Goal: Task Accomplishment & Management: Use online tool/utility

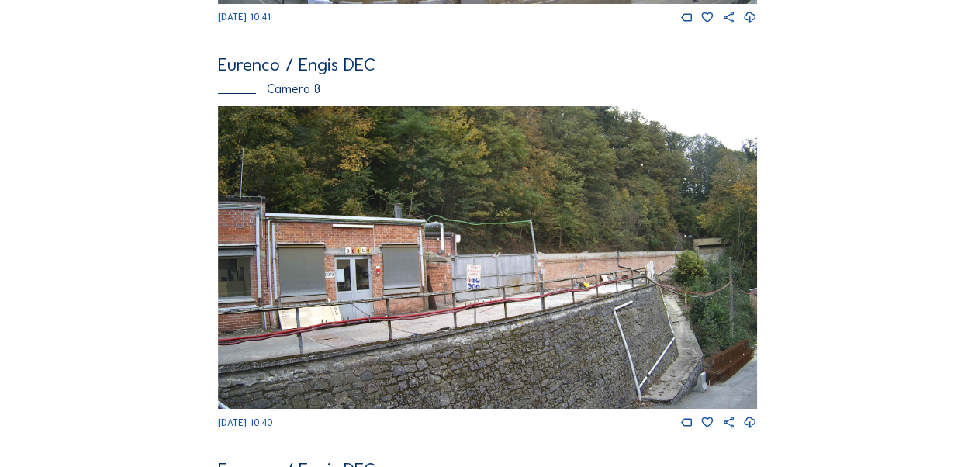
scroll to position [2569, 0]
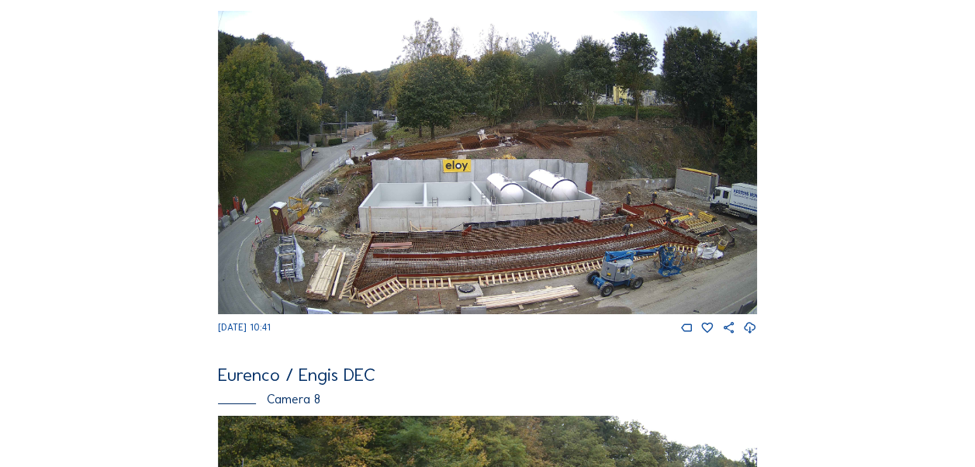
click at [515, 247] on img at bounding box center [487, 162] width 539 height 303
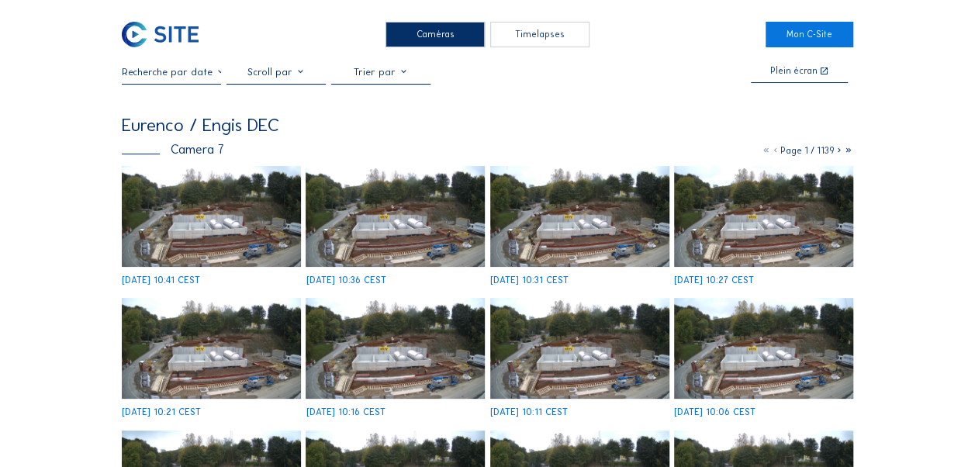
click at [519, 34] on div "Timelapses" at bounding box center [539, 35] width 99 height 26
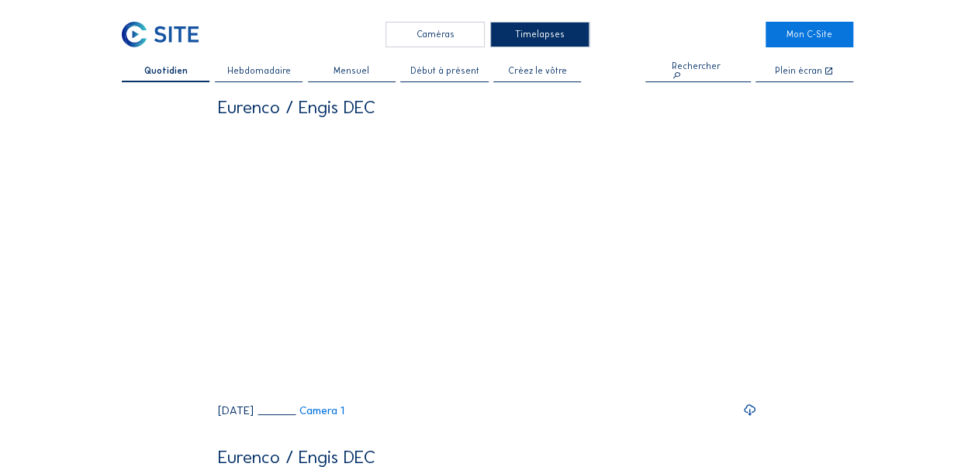
click at [555, 68] on span "Créez le vôtre" at bounding box center [537, 71] width 59 height 9
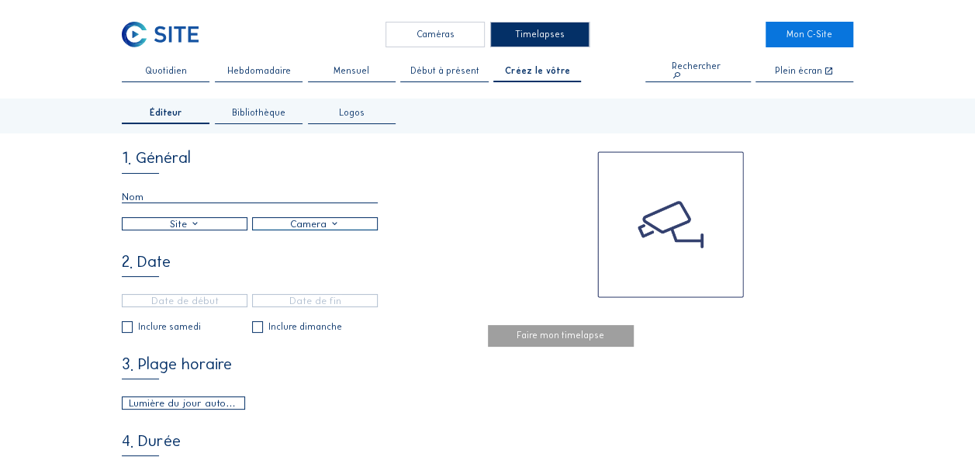
click at [200, 227] on div at bounding box center [185, 224] width 124 height 12
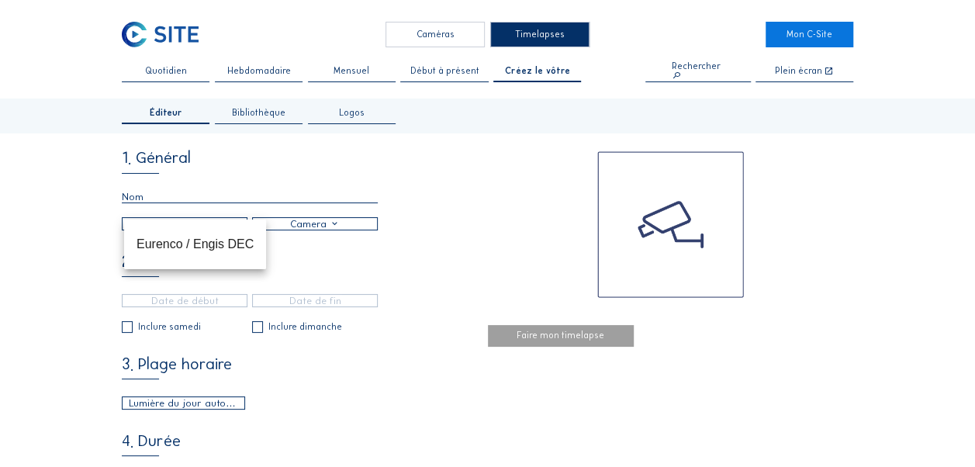
click at [312, 230] on div at bounding box center [315, 224] width 124 height 12
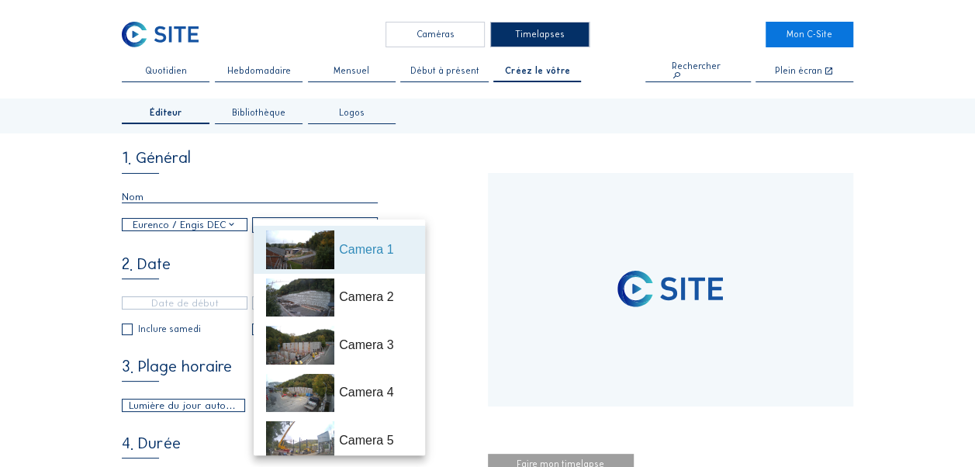
type input "[DATE] 10:36"
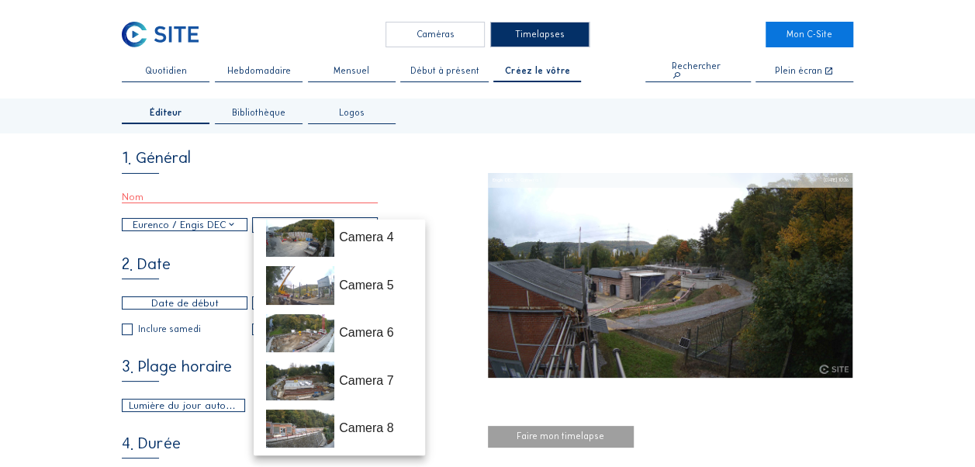
scroll to position [210, 0]
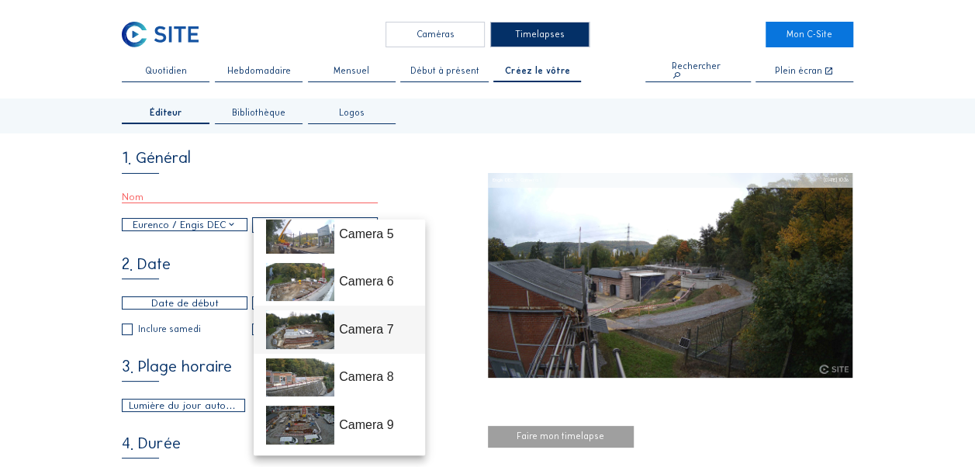
click at [372, 329] on div "Camera 7" at bounding box center [375, 329] width 73 height 19
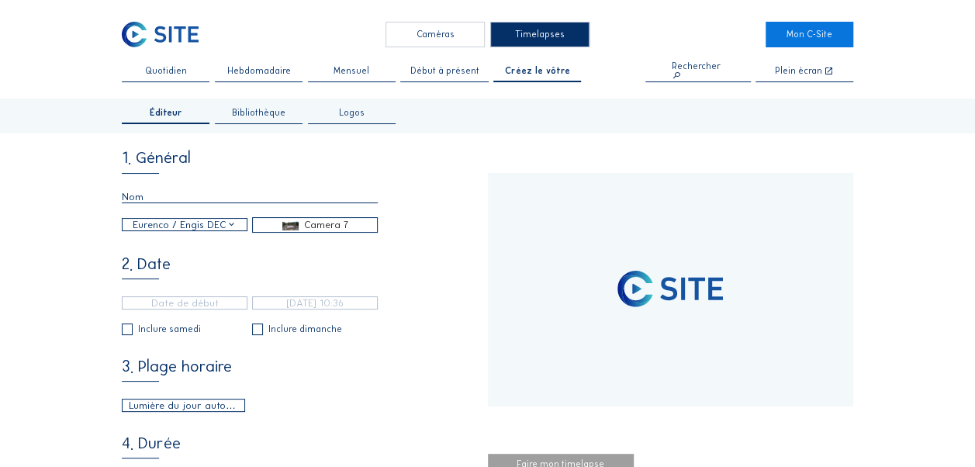
click at [174, 203] on input "text" at bounding box center [250, 197] width 256 height 12
type input "[DATE] 17:55"
type input "[DATE] 10:41"
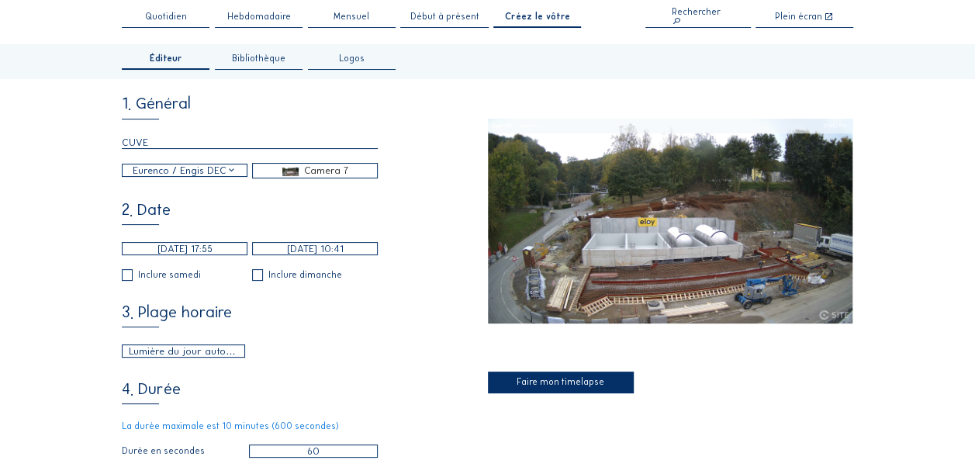
scroll to position [78, 0]
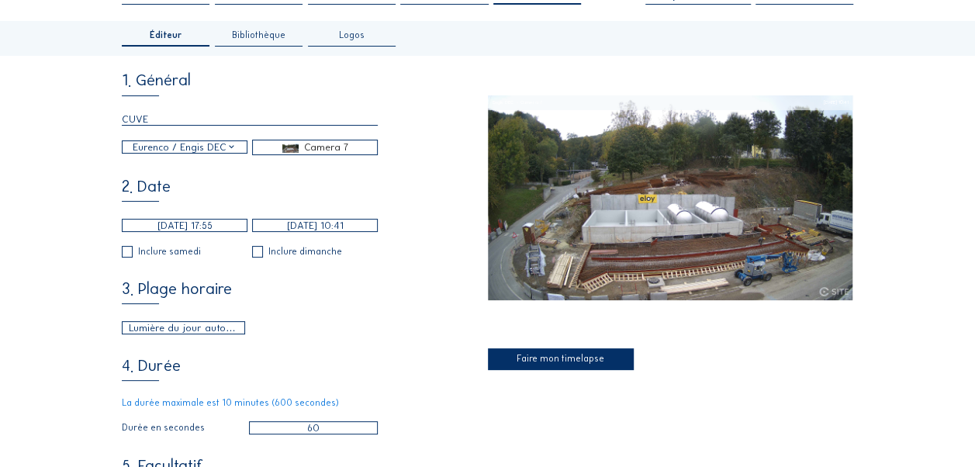
type input "CUVE"
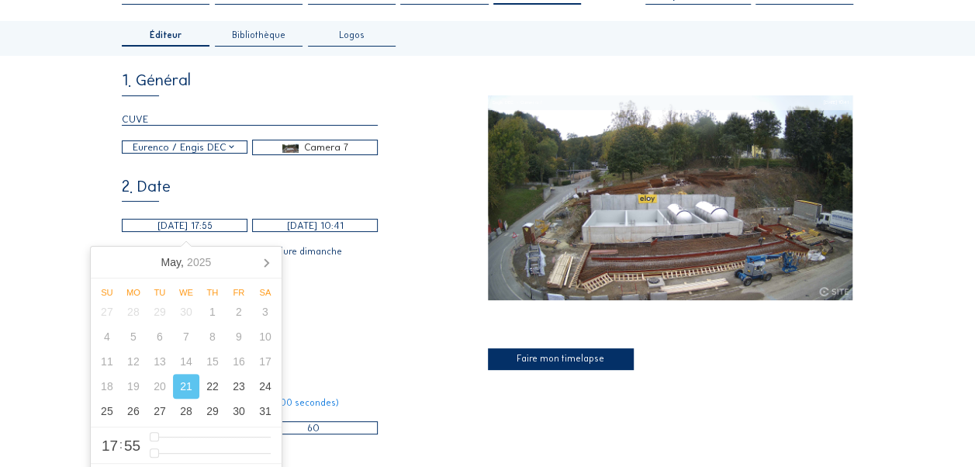
click at [194, 227] on input "[DATE] 17:55" at bounding box center [185, 225] width 126 height 13
click at [265, 264] on icon at bounding box center [266, 262] width 25 height 25
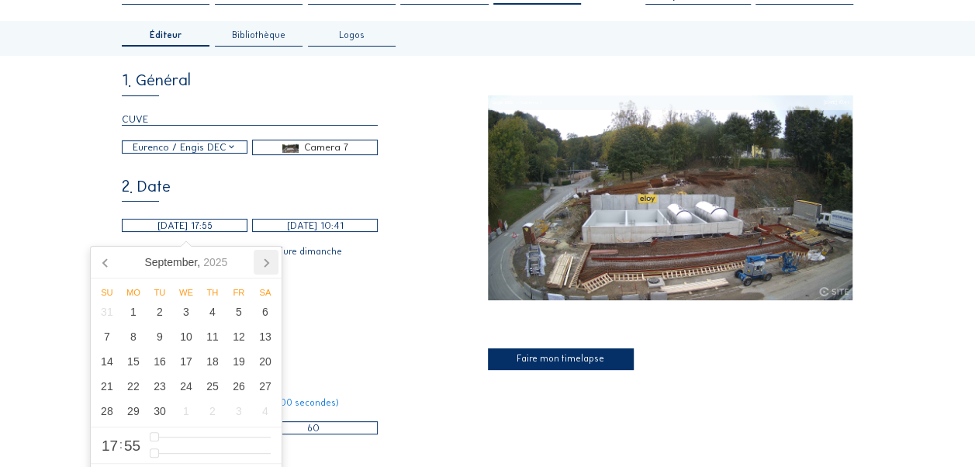
click at [265, 264] on icon at bounding box center [266, 262] width 25 height 25
click at [188, 368] on div "15" at bounding box center [186, 361] width 26 height 25
type input "[DATE] 10:41"
type input "10"
type input "41"
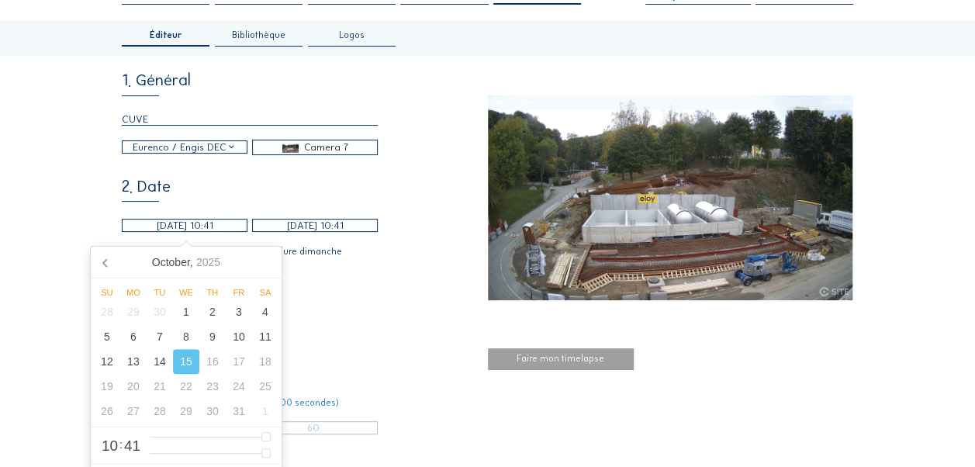
type input "0"
type input "[DATE] 09:41"
type input "9"
type input "[DATE] 08:41"
type input "8"
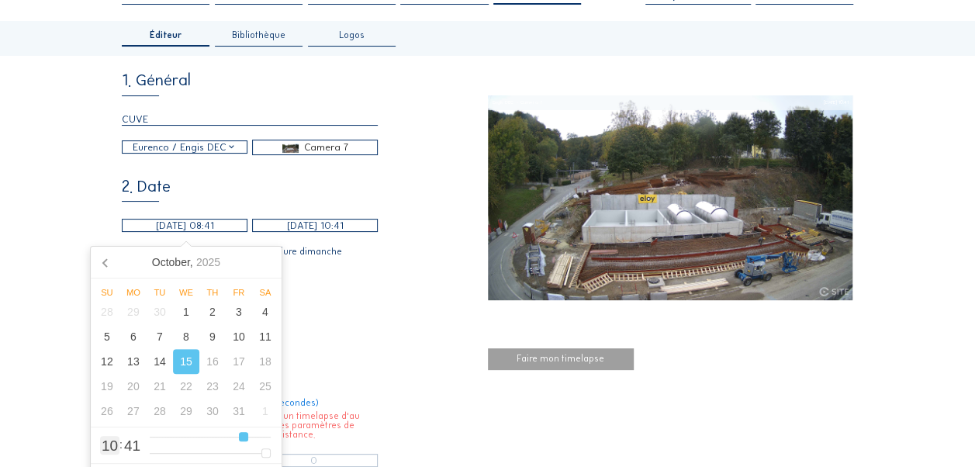
type input "[DATE] 07:41"
type input "7"
type input "[DATE] 06:41"
type input "6"
type input "[DATE] 05:41"
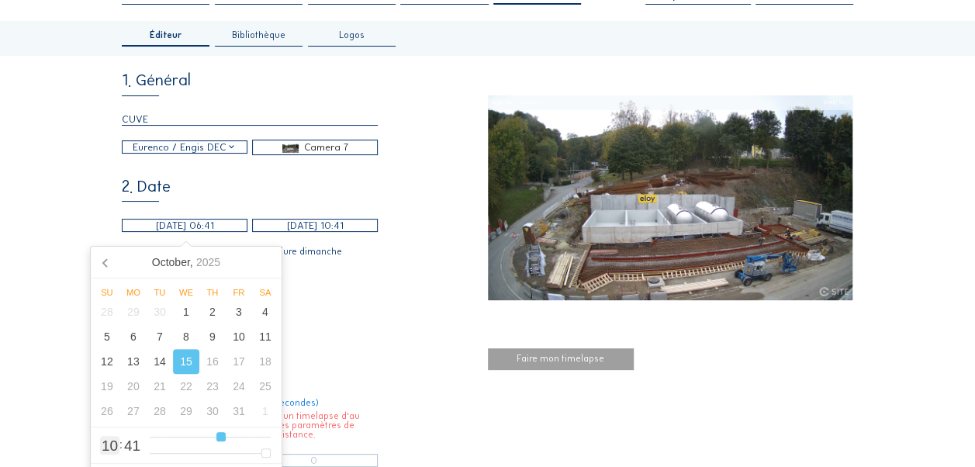
type input "5"
type input "[DATE] 04:41"
type input "4"
type input "[DATE] 03:41"
type input "3"
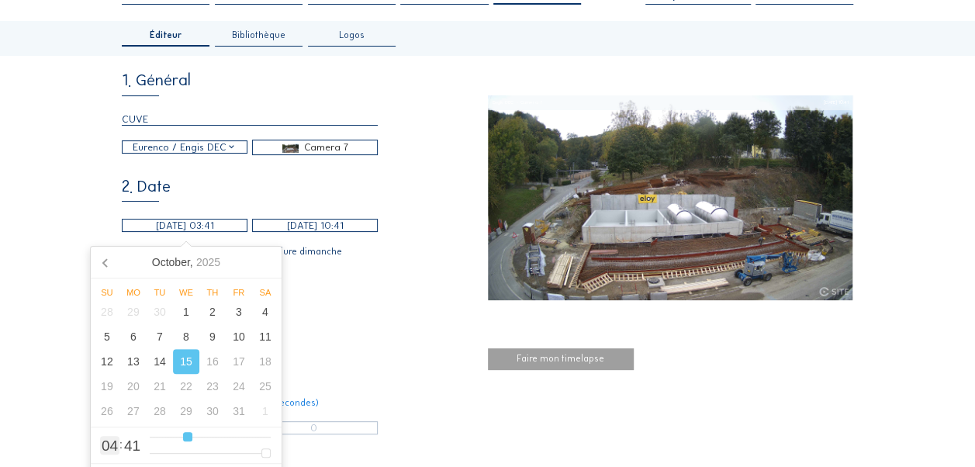
type input "[DATE] 04:41"
type input "4"
type input "1"
type input "[DATE] 05:41"
type input "5"
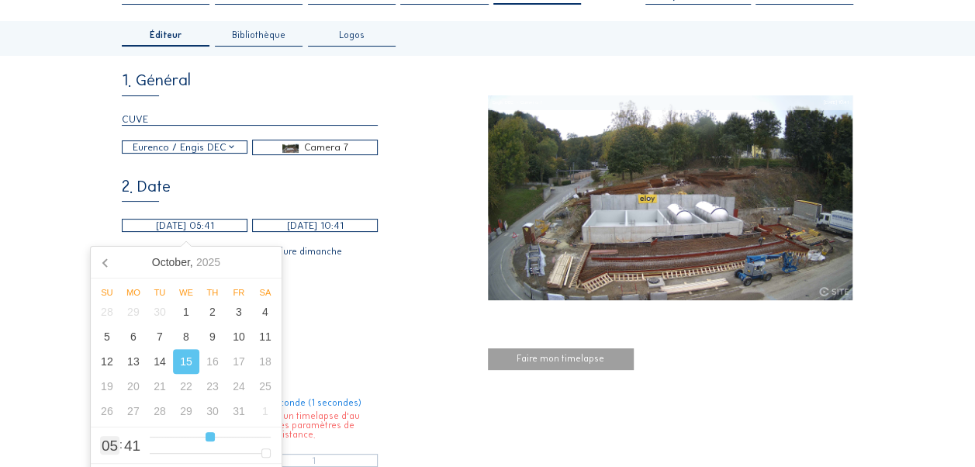
type input "[DATE] 04:41"
type input "4"
type input "[DATE] 03:41"
type input "3"
type input "[DATE] 02:41"
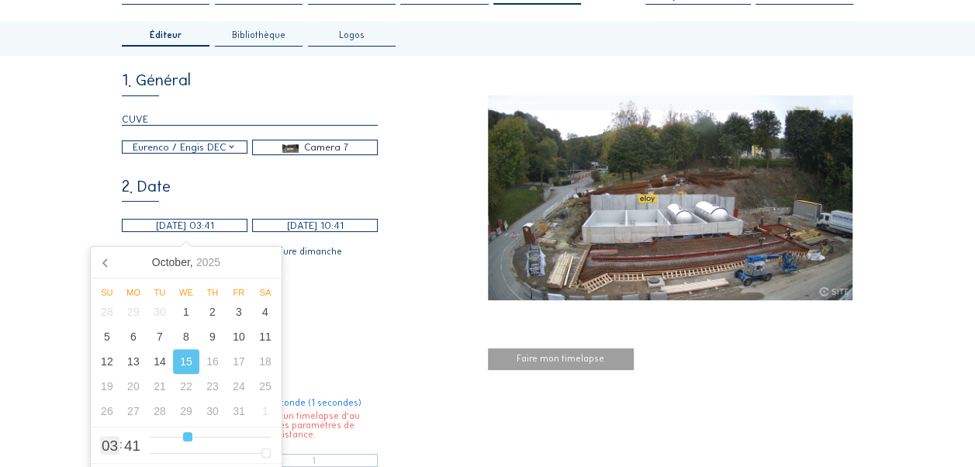
type input "2"
type input "[DATE] 01:41"
type input "1"
type input "[DATE] 00:41"
drag, startPoint x: 267, startPoint y: 434, endPoint x: 143, endPoint y: 436, distance: 124.1
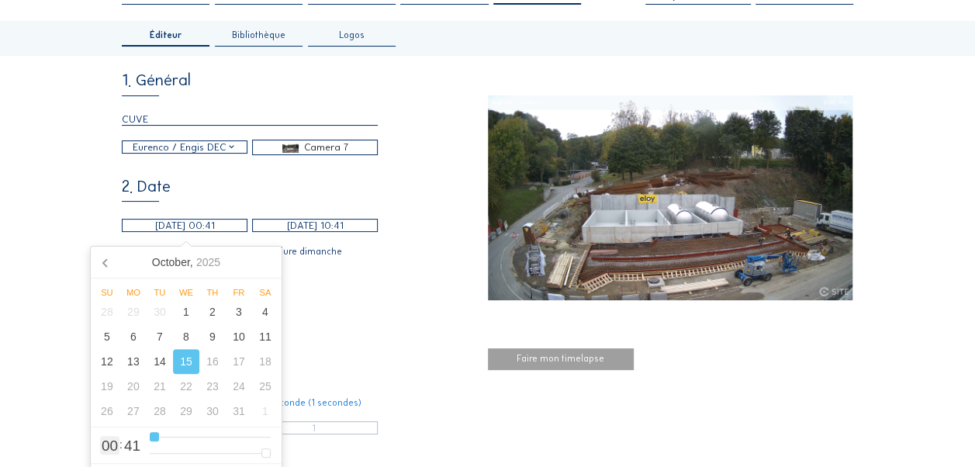
type input "0"
click at [150, 436] on input "range" at bounding box center [210, 437] width 121 height 13
type input "[DATE] 00:40"
type input "40"
type input "[DATE] 00:37"
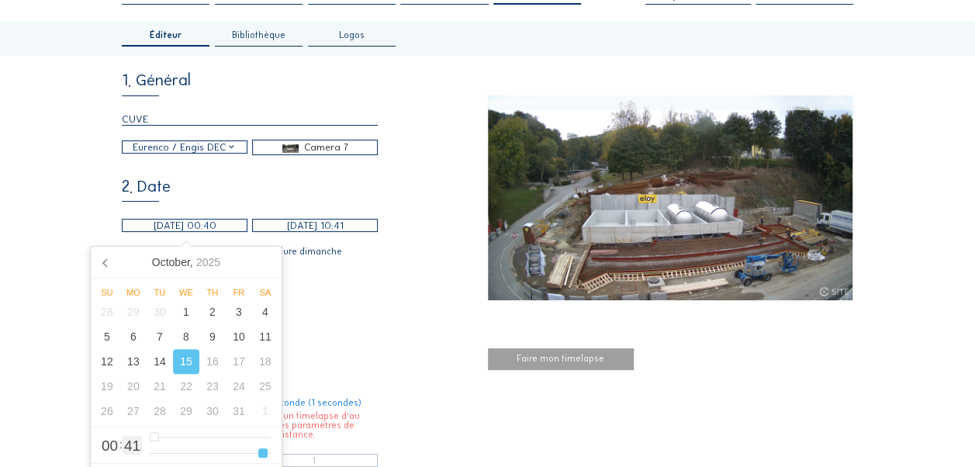
type input "37"
type input "[DATE] 00:33"
type input "33"
type input "[DATE] 00:29"
type input "29"
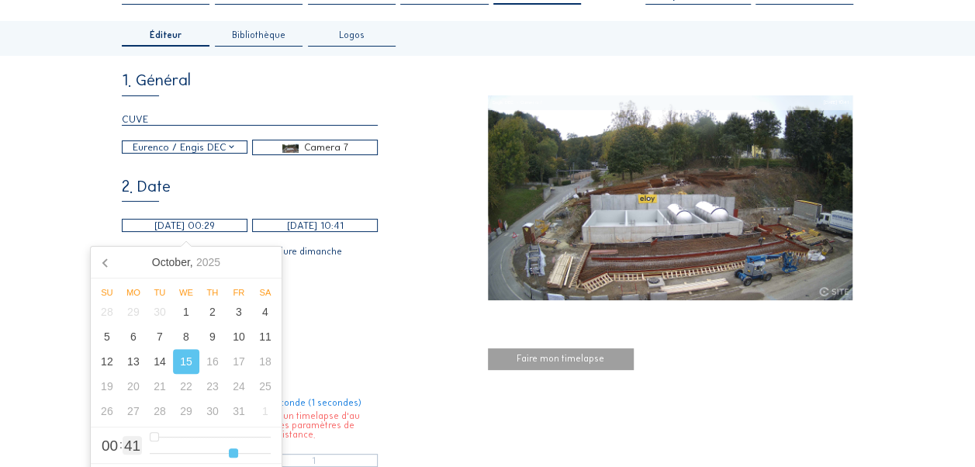
type input "[DATE] 00:25"
type input "25"
type input "[DATE] 00:21"
type input "21"
type input "[DATE] 00:18"
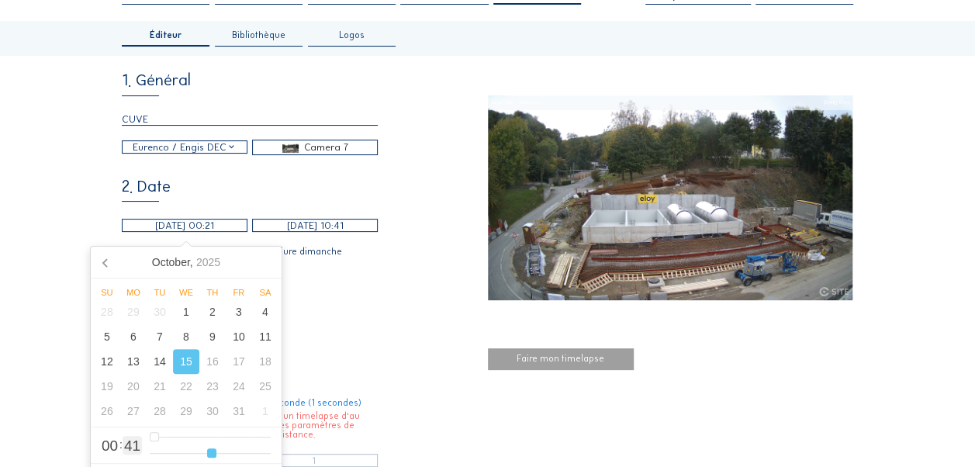
type input "18"
type input "[DATE] 00:15"
type input "15"
type input "[DATE] 00:12"
type input "12"
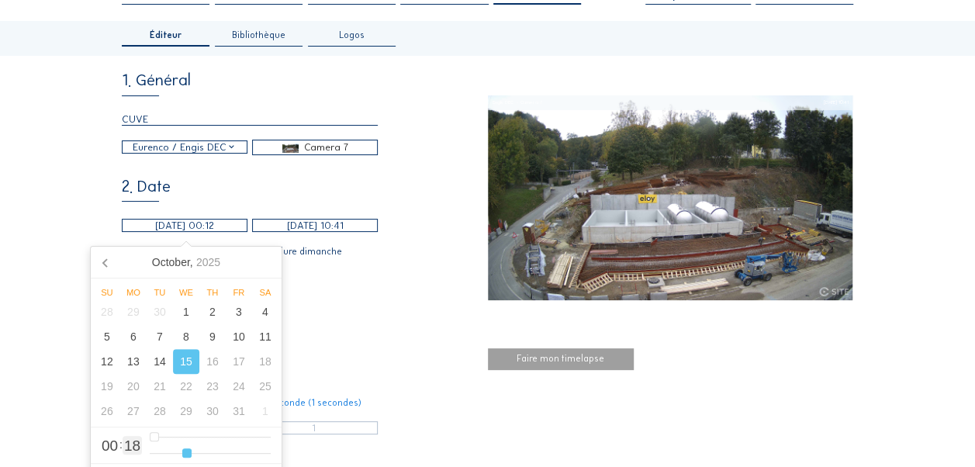
type input "[DATE] 00:08"
type input "8"
type input "[DATE] 00:05"
type input "5"
type input "[DATE] 00:02"
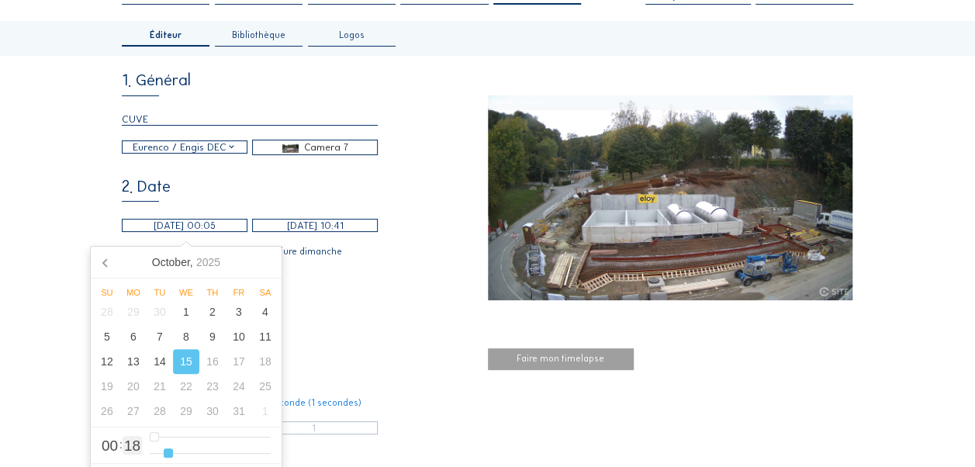
type input "2"
type input "[DATE] 00:00"
drag, startPoint x: 269, startPoint y: 451, endPoint x: 133, endPoint y: 459, distance: 136.7
type input "0"
click at [150, 459] on input "range" at bounding box center [210, 453] width 121 height 13
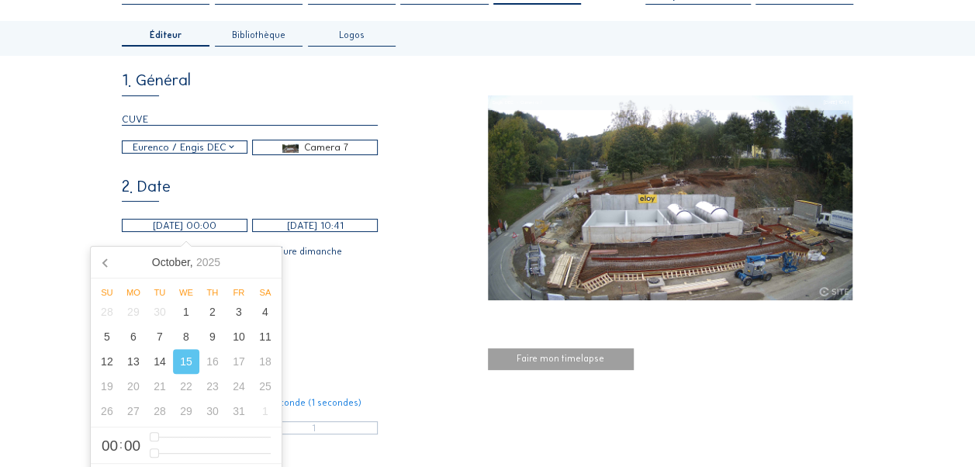
click at [407, 354] on div "1. Général CUVE Eurenco / Engis DEC Camera 7 2. Date [DATE] 00:00 [DATE] 10:41 …" at bounding box center [304, 363] width 365 height 582
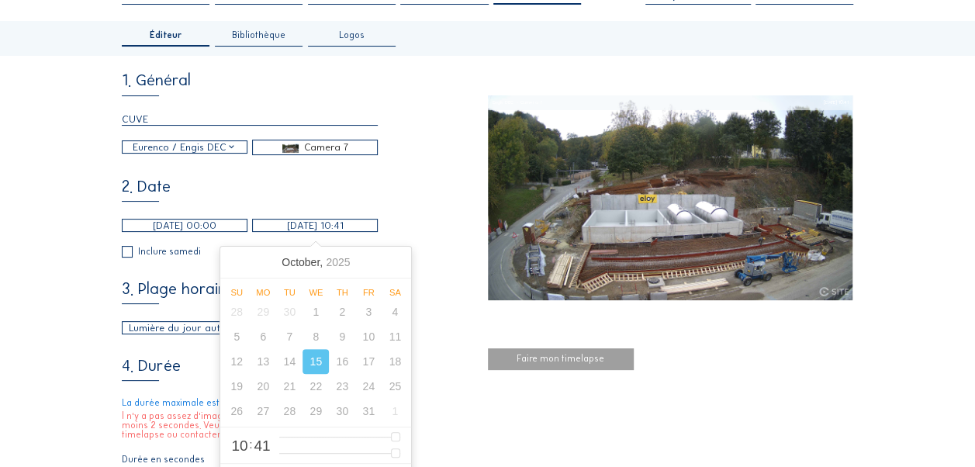
click at [321, 226] on input "[DATE] 10:41" at bounding box center [315, 225] width 126 height 13
click at [411, 222] on div "2. Date [DATE] 00:00 [DATE] 10:41 Inclure samedi Inclure dimanche" at bounding box center [304, 217] width 365 height 79
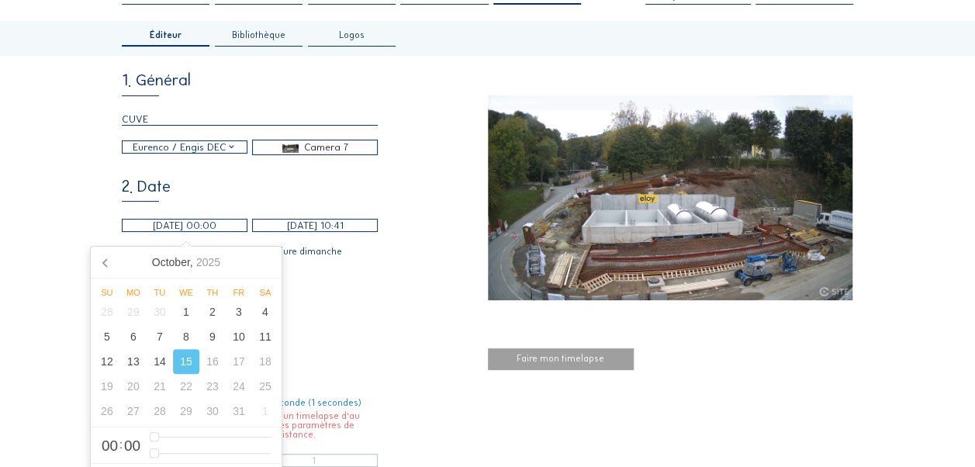
click at [205, 228] on input "[DATE] 00:00" at bounding box center [185, 225] width 126 height 13
click at [159, 372] on div "14" at bounding box center [160, 361] width 26 height 25
click at [397, 334] on div "3. Plage horaire Lumière du jour automatique 06:00 Depuis 18:00 Jusqu'à" at bounding box center [304, 308] width 365 height 54
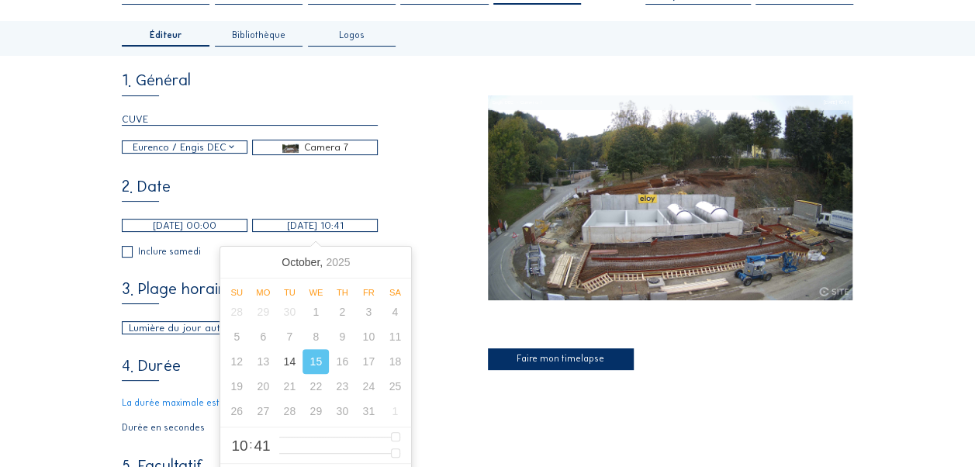
click at [346, 228] on input "[DATE] 10:41" at bounding box center [315, 225] width 126 height 13
click at [424, 319] on div "3. Plage horaire Lumière du jour automatique 06:00 Depuis 18:00 Jusqu'à" at bounding box center [304, 308] width 365 height 54
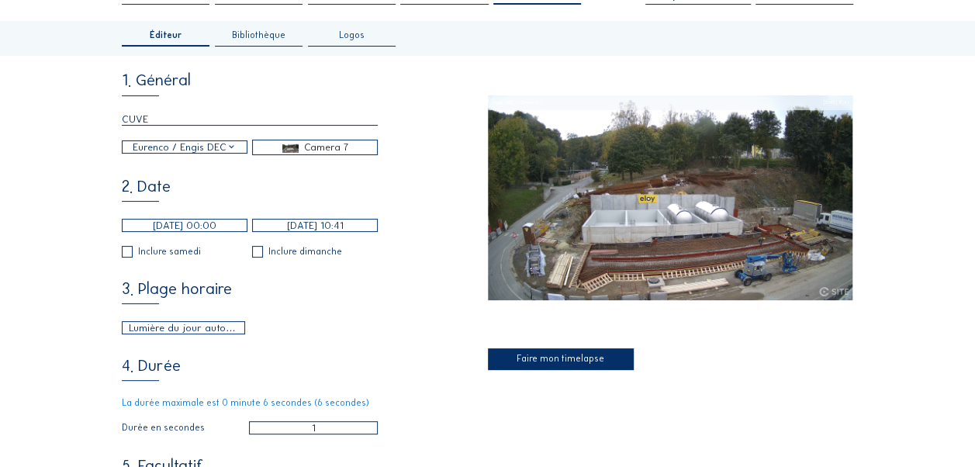
click at [201, 227] on input "[DATE] 00:00" at bounding box center [185, 225] width 126 height 13
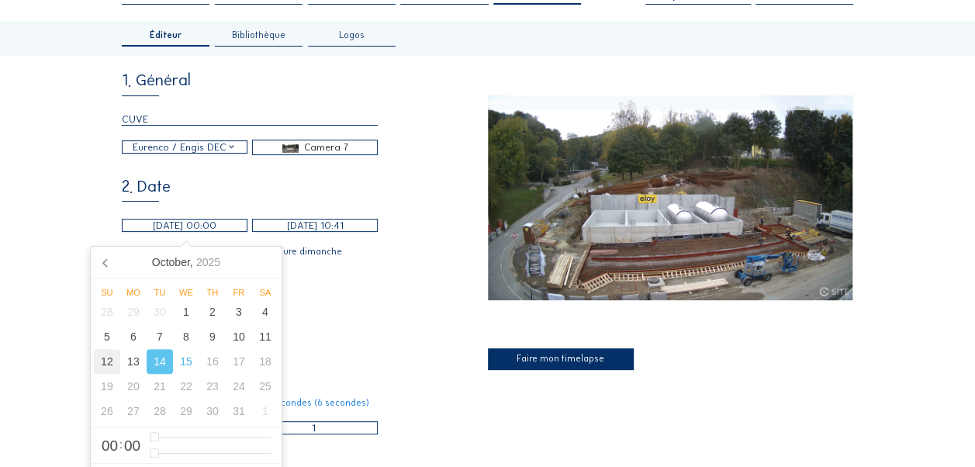
click at [105, 361] on div "12" at bounding box center [107, 361] width 26 height 25
click at [140, 359] on div "13" at bounding box center [133, 361] width 26 height 25
type input "[DATE] 00:00"
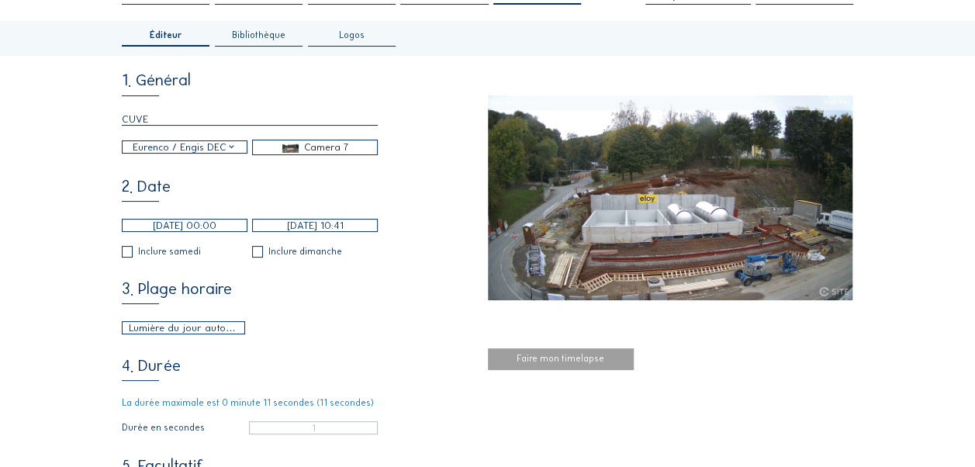
click at [401, 299] on div "3. Plage horaire Lumière du jour automatique 06:00 Depuis 18:00 Jusqu'à" at bounding box center [304, 308] width 365 height 54
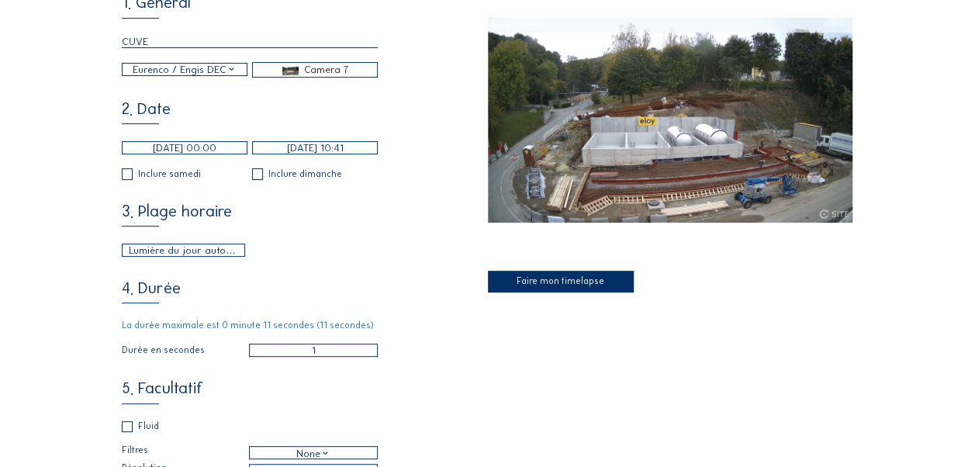
scroll to position [233, 0]
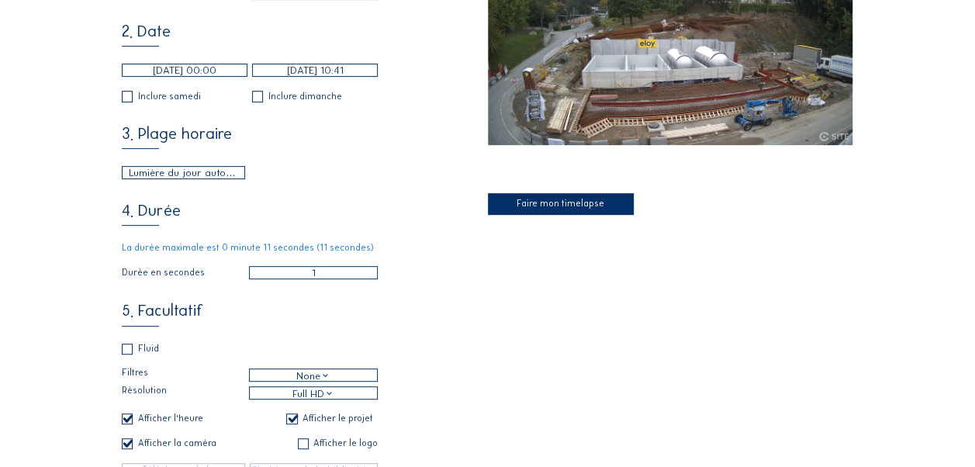
drag, startPoint x: 337, startPoint y: 282, endPoint x: 272, endPoint y: 284, distance: 64.4
click at [272, 279] on input "1" at bounding box center [313, 272] width 129 height 13
type input "11"
click at [507, 301] on div "1. Général CUVE Eurenco / Engis DEC Camera 7 2. Date [DATE] 00:00 [DATE] 10:41 …" at bounding box center [487, 208] width 731 height 582
click at [545, 206] on div "Faire mon timelapse" at bounding box center [561, 204] width 146 height 22
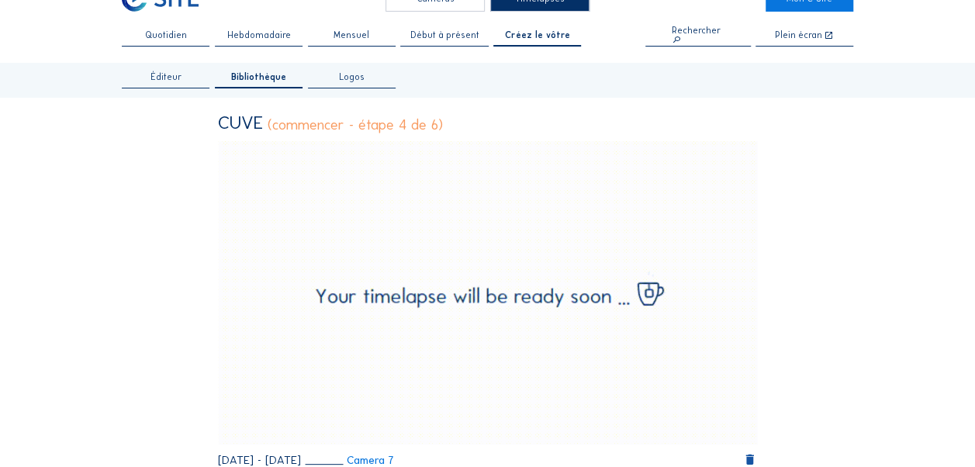
scroll to position [0, 0]
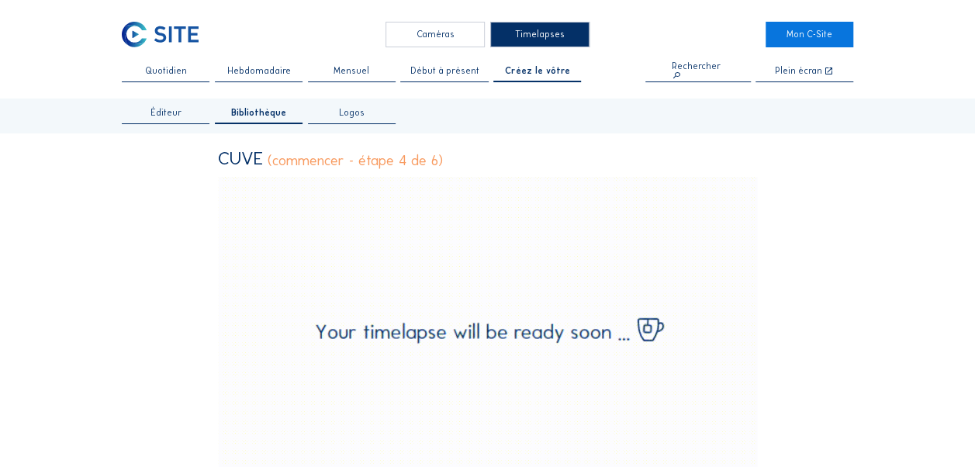
click at [405, 34] on div "Caméras" at bounding box center [435, 35] width 99 height 26
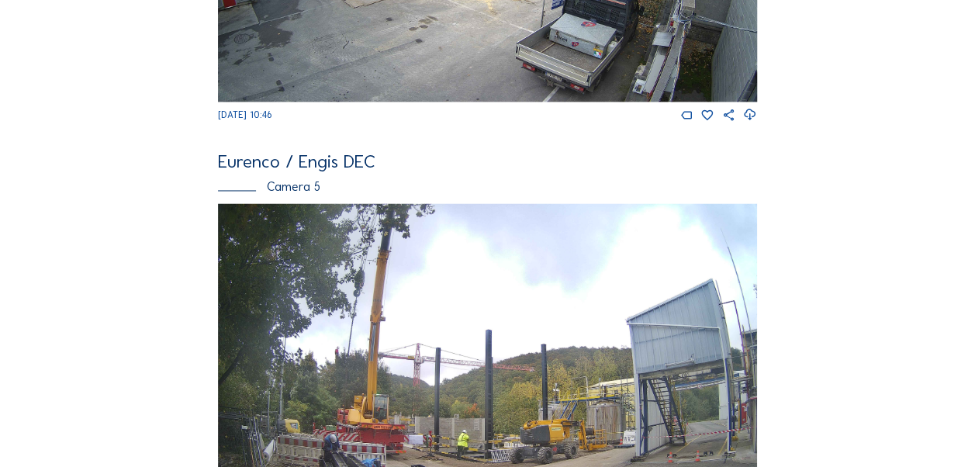
scroll to position [2082, 0]
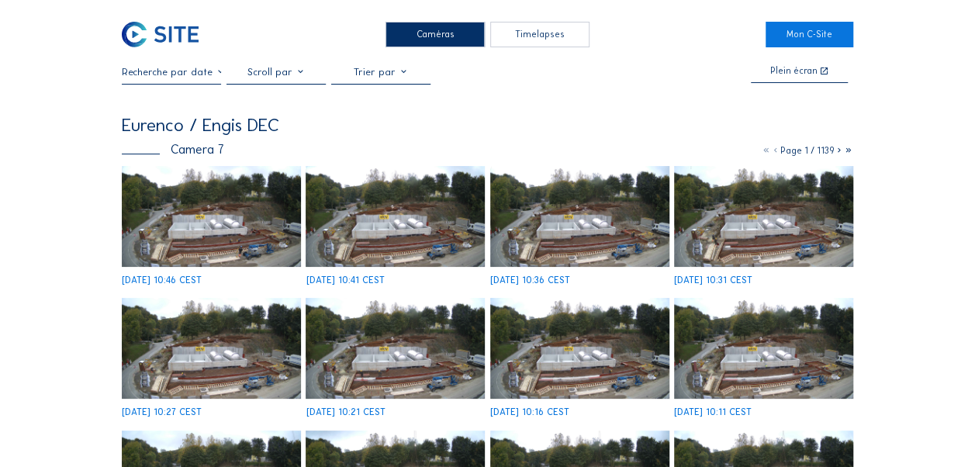
click at [230, 221] on img at bounding box center [211, 216] width 179 height 101
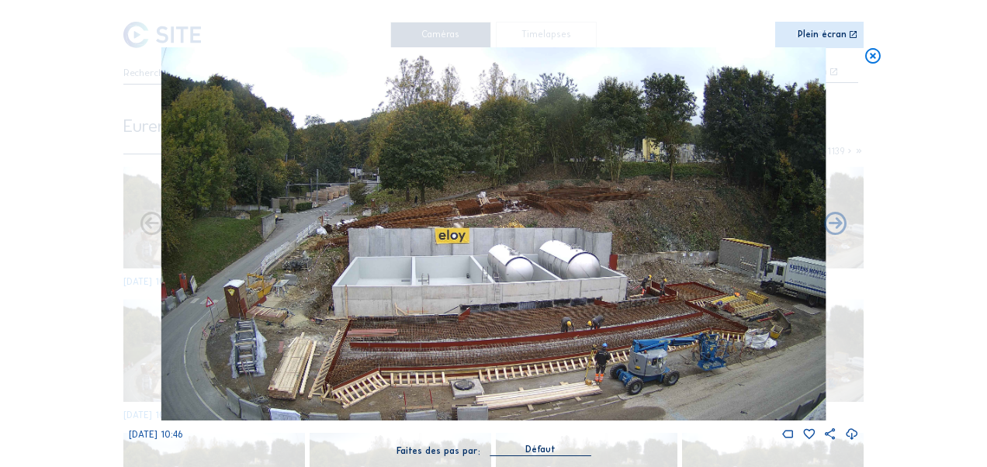
click at [867, 62] on icon at bounding box center [872, 56] width 18 height 19
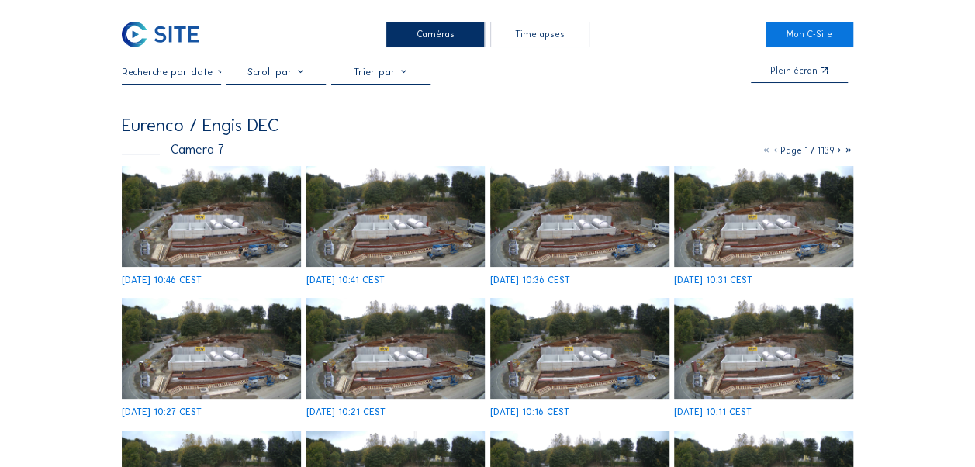
click at [521, 40] on div "Timelapses" at bounding box center [539, 35] width 99 height 26
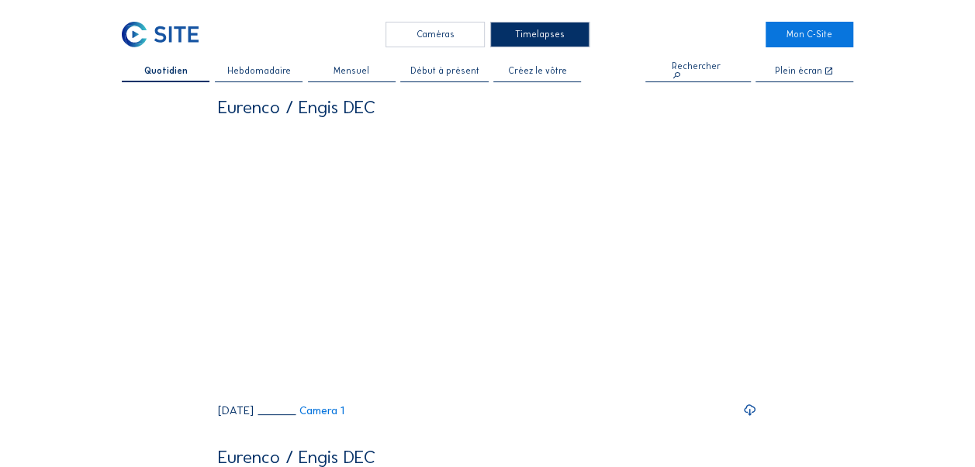
click at [562, 70] on span "Créez le vôtre" at bounding box center [537, 71] width 59 height 9
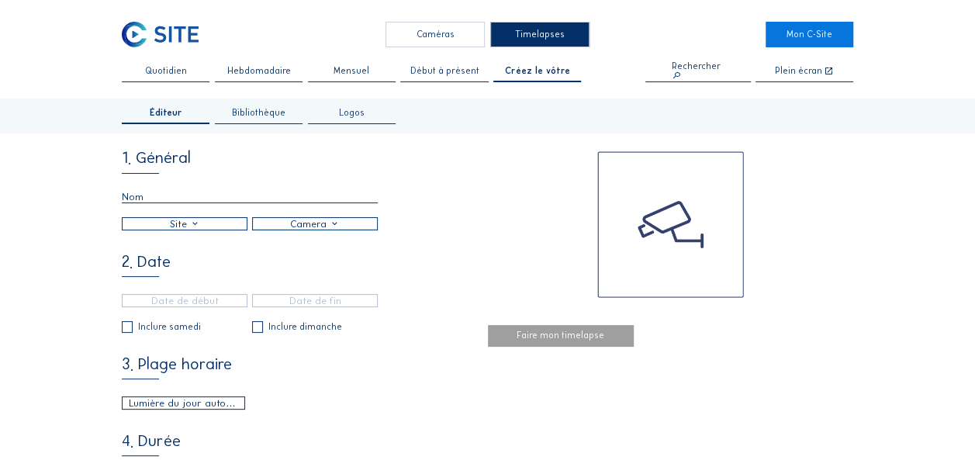
click at [455, 74] on span "Début à présent" at bounding box center [444, 71] width 69 height 9
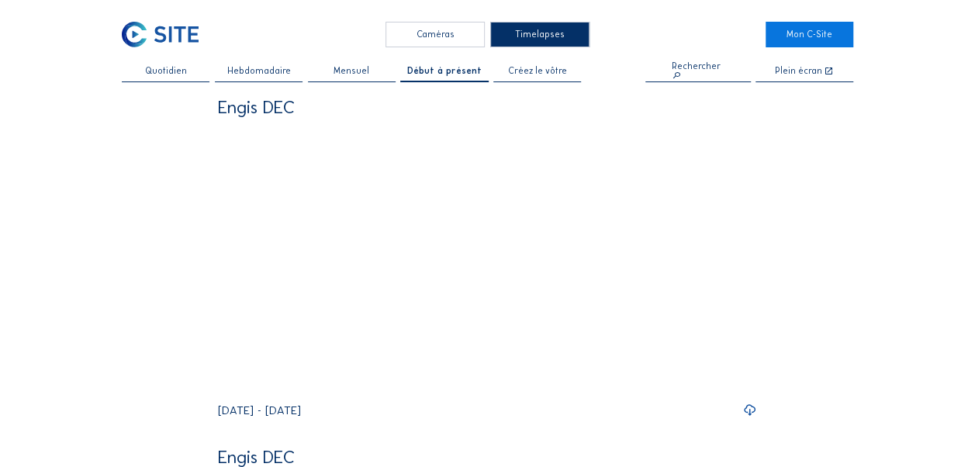
click at [549, 74] on span "Créez le vôtre" at bounding box center [537, 71] width 59 height 9
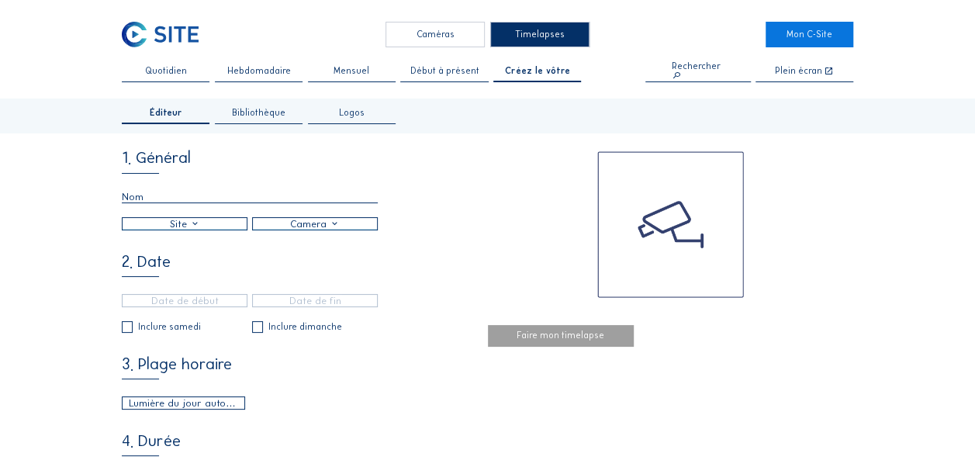
click at [290, 116] on div "Bibliothèque" at bounding box center [259, 117] width 88 height 16
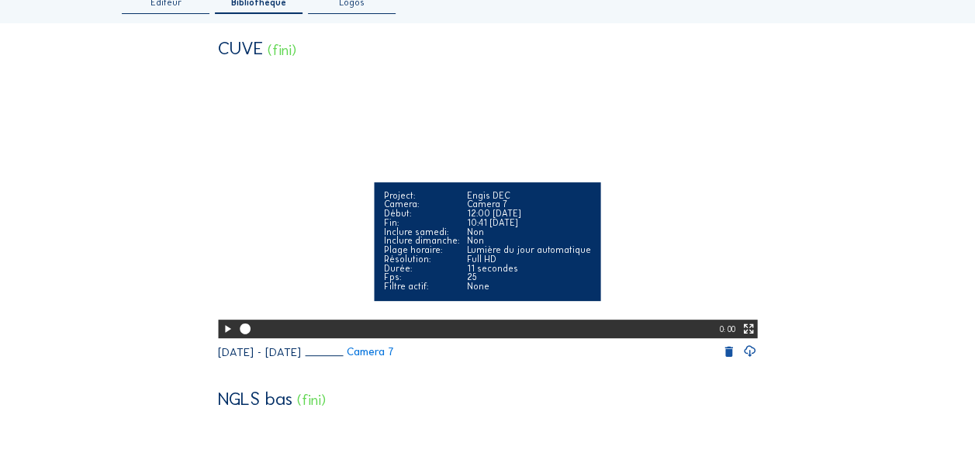
scroll to position [233, 0]
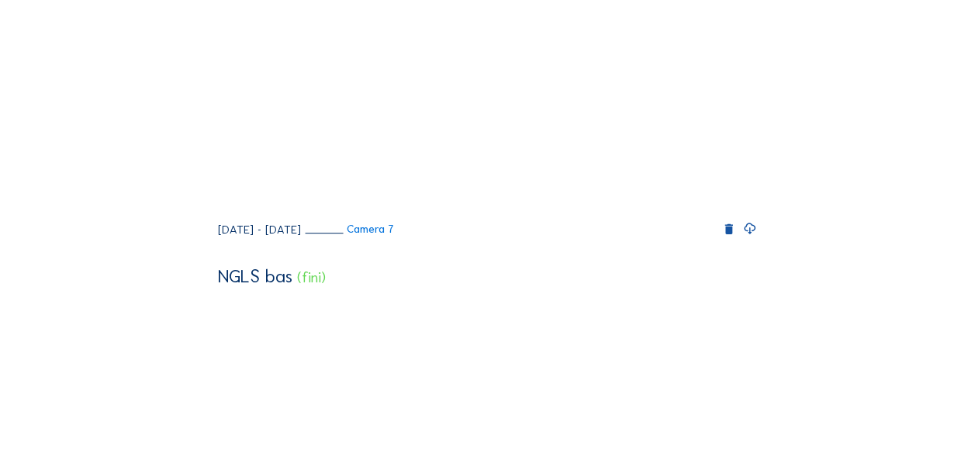
click at [754, 237] on icon at bounding box center [750, 228] width 14 height 17
